Goal: Information Seeking & Learning: Compare options

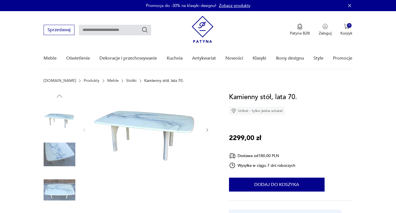
click at [65, 154] on img at bounding box center [60, 154] width 32 height 32
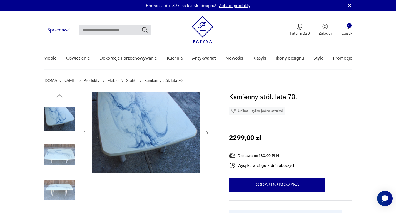
click at [60, 156] on img at bounding box center [60, 154] width 32 height 32
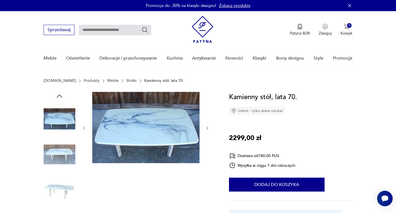
click at [56, 155] on img at bounding box center [60, 154] width 32 height 32
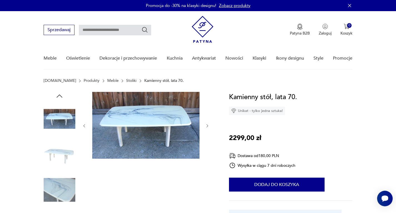
click at [62, 163] on img at bounding box center [60, 154] width 32 height 32
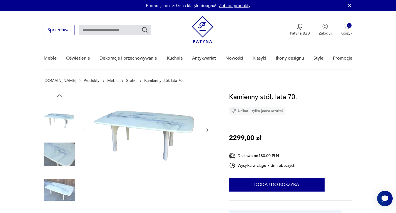
click at [126, 80] on link "Stoliki" at bounding box center [131, 80] width 10 height 4
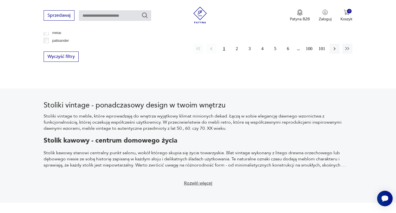
scroll to position [843, 0]
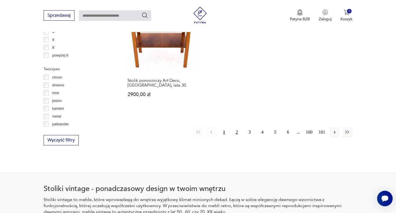
click at [237, 127] on button "2" at bounding box center [237, 132] width 10 height 10
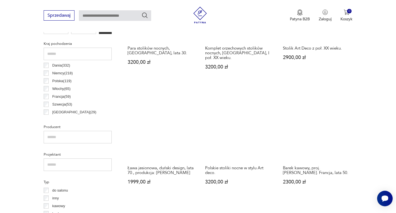
scroll to position [315, 0]
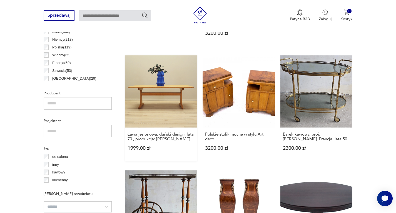
click at [158, 101] on link "Ława jesionowa, duński design, lata 70., produkcja: [PERSON_NAME] 1999,00 zł" at bounding box center [161, 108] width 72 height 106
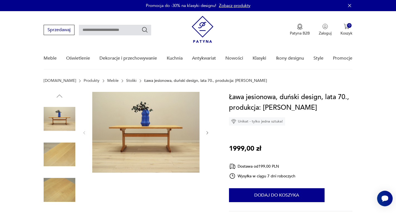
click at [208, 130] on button "button" at bounding box center [207, 133] width 5 height 6
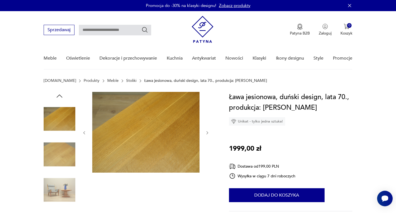
click at [208, 131] on icon "button" at bounding box center [207, 132] width 5 height 5
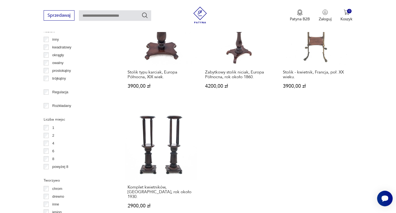
scroll to position [787, 0]
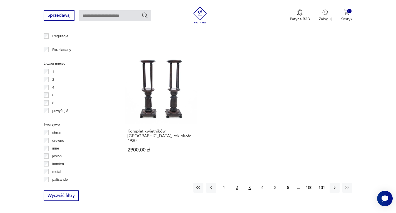
click at [249, 182] on button "3" at bounding box center [250, 187] width 10 height 10
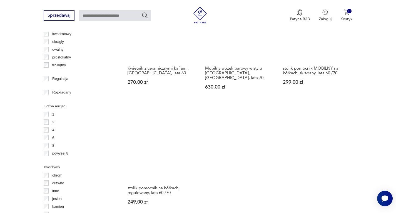
scroll to position [815, 0]
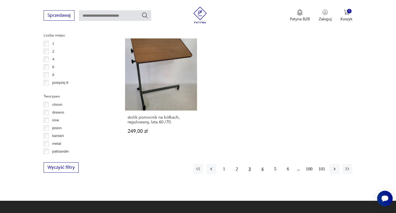
click at [264, 164] on button "4" at bounding box center [263, 169] width 10 height 10
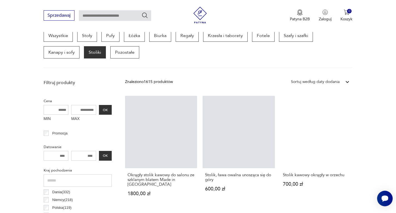
scroll to position [148, 0]
